Goal: Task Accomplishment & Management: Manage account settings

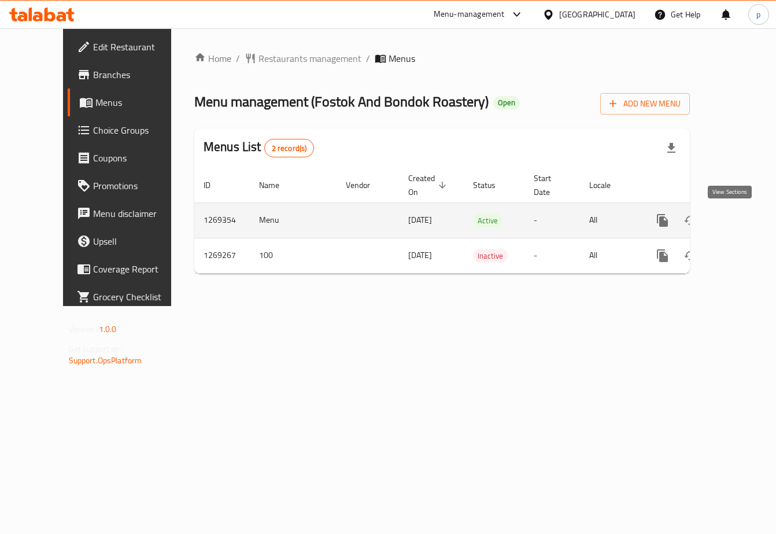
click at [739, 226] on icon "enhanced table" at bounding box center [746, 221] width 14 height 14
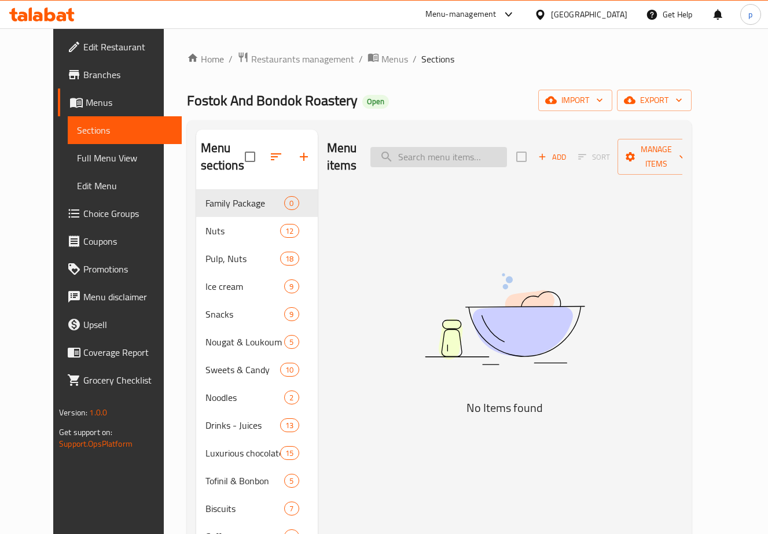
click at [465, 164] on input "search" at bounding box center [438, 157] width 137 height 20
paste input "لوز ملح ليمون"
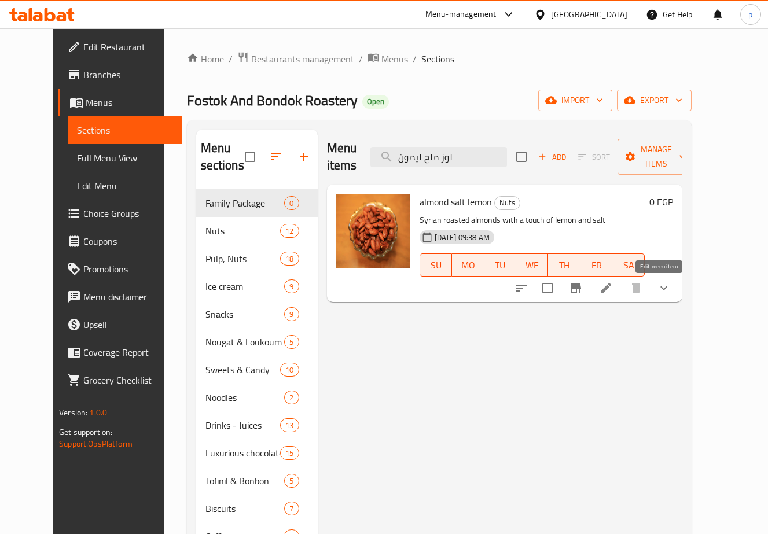
type input "لوز ملح ليمون"
click at [613, 291] on icon at bounding box center [606, 288] width 14 height 14
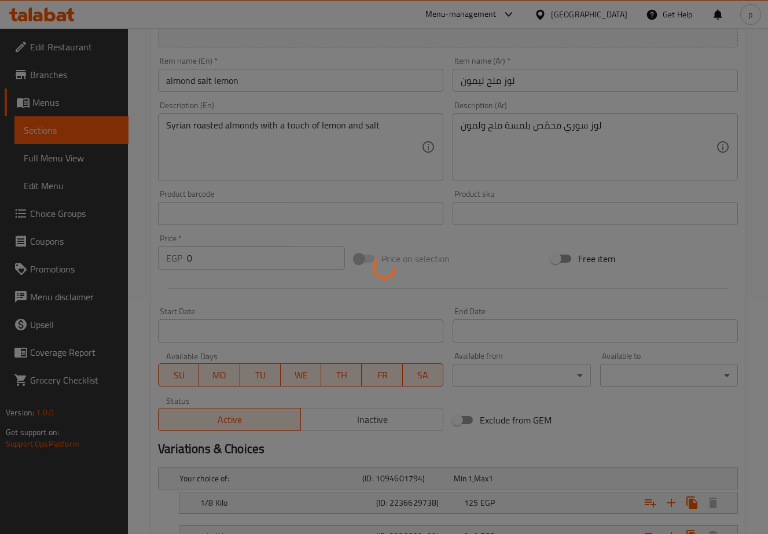
scroll to position [393, 0]
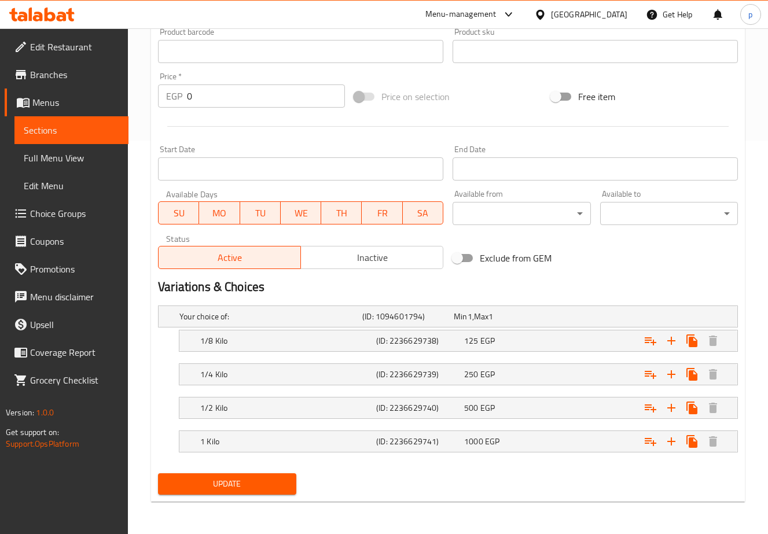
click at [659, 265] on div "Change Image Size: 1200 x 800 px / Image formats: jpg, png / 5MB Max. Item name…" at bounding box center [447, 16] width 589 height 516
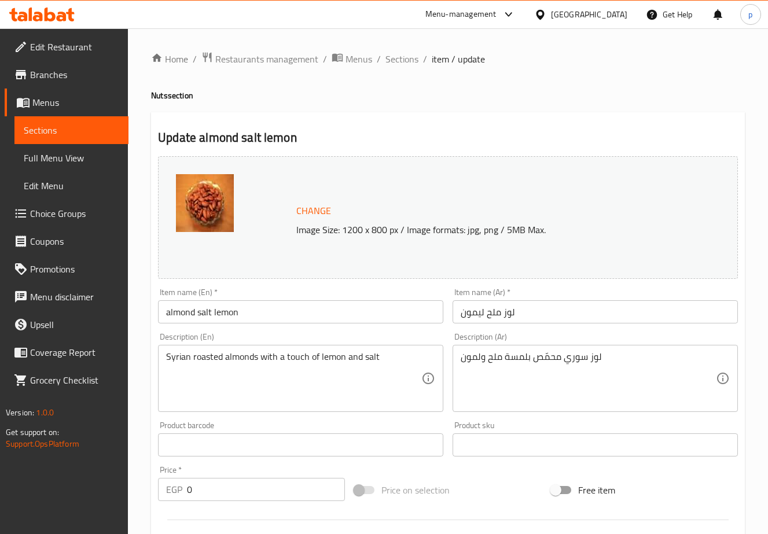
click at [336, 89] on div "Home / Restaurants management / Menus / Sections / item / update Nuts section U…" at bounding box center [448, 494] width 594 height 886
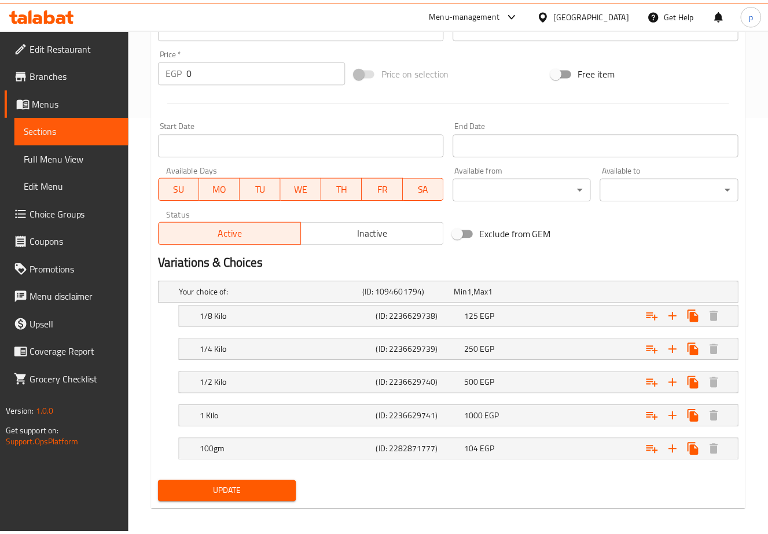
scroll to position [427, 0]
